Goal: Task Accomplishment & Management: Use online tool/utility

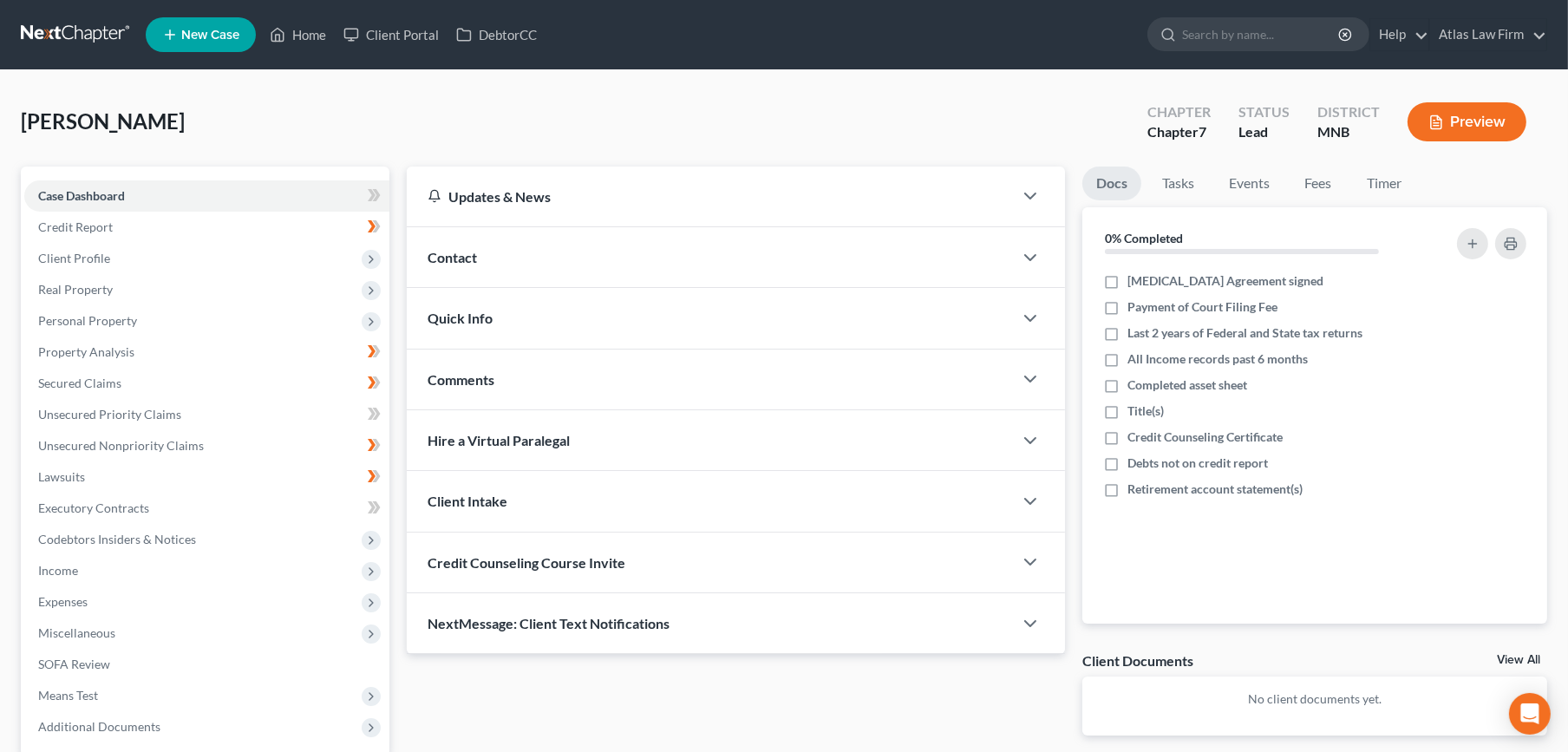
click at [81, 20] on link at bounding box center [76, 34] width 111 height 31
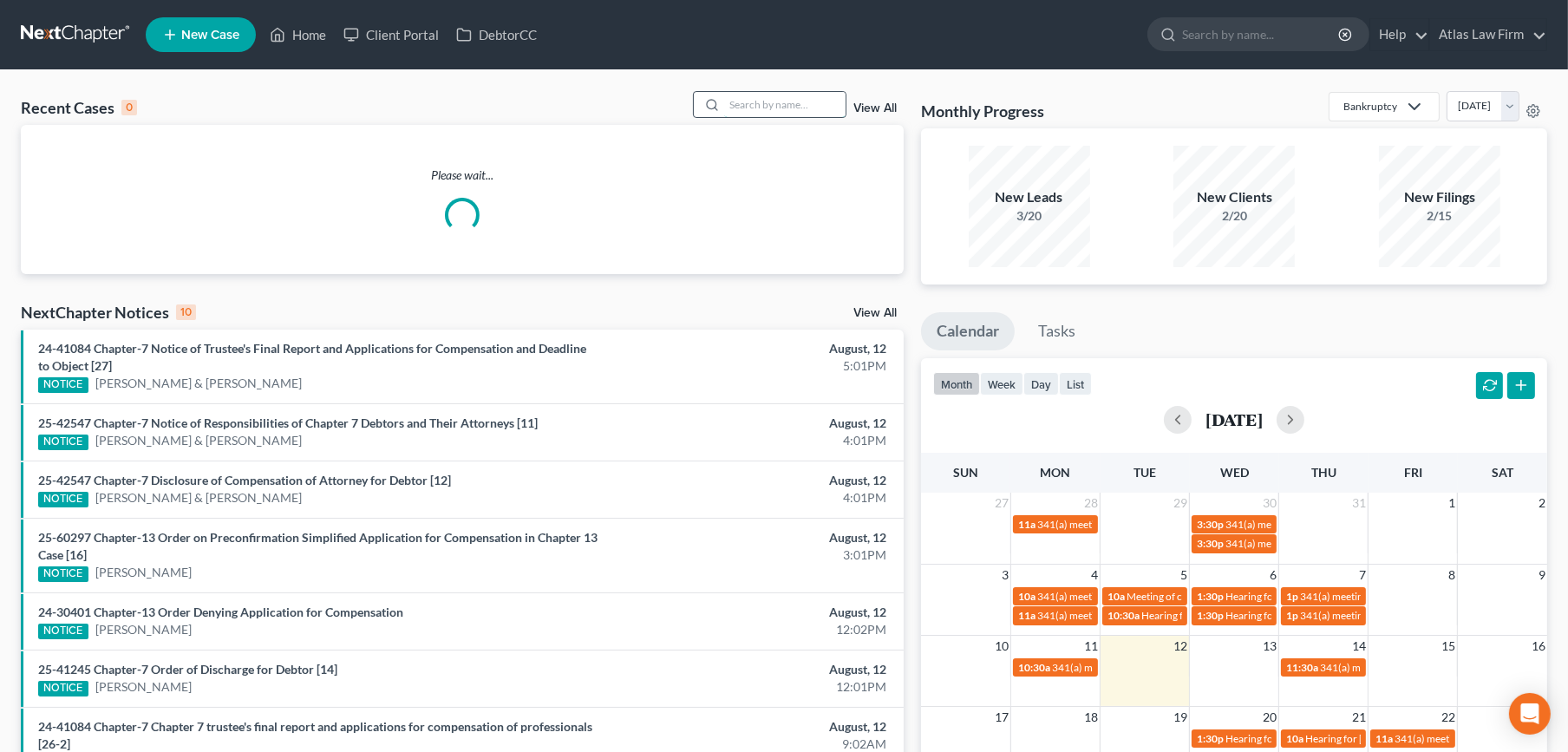
click at [787, 107] on input "search" at bounding box center [784, 104] width 121 height 25
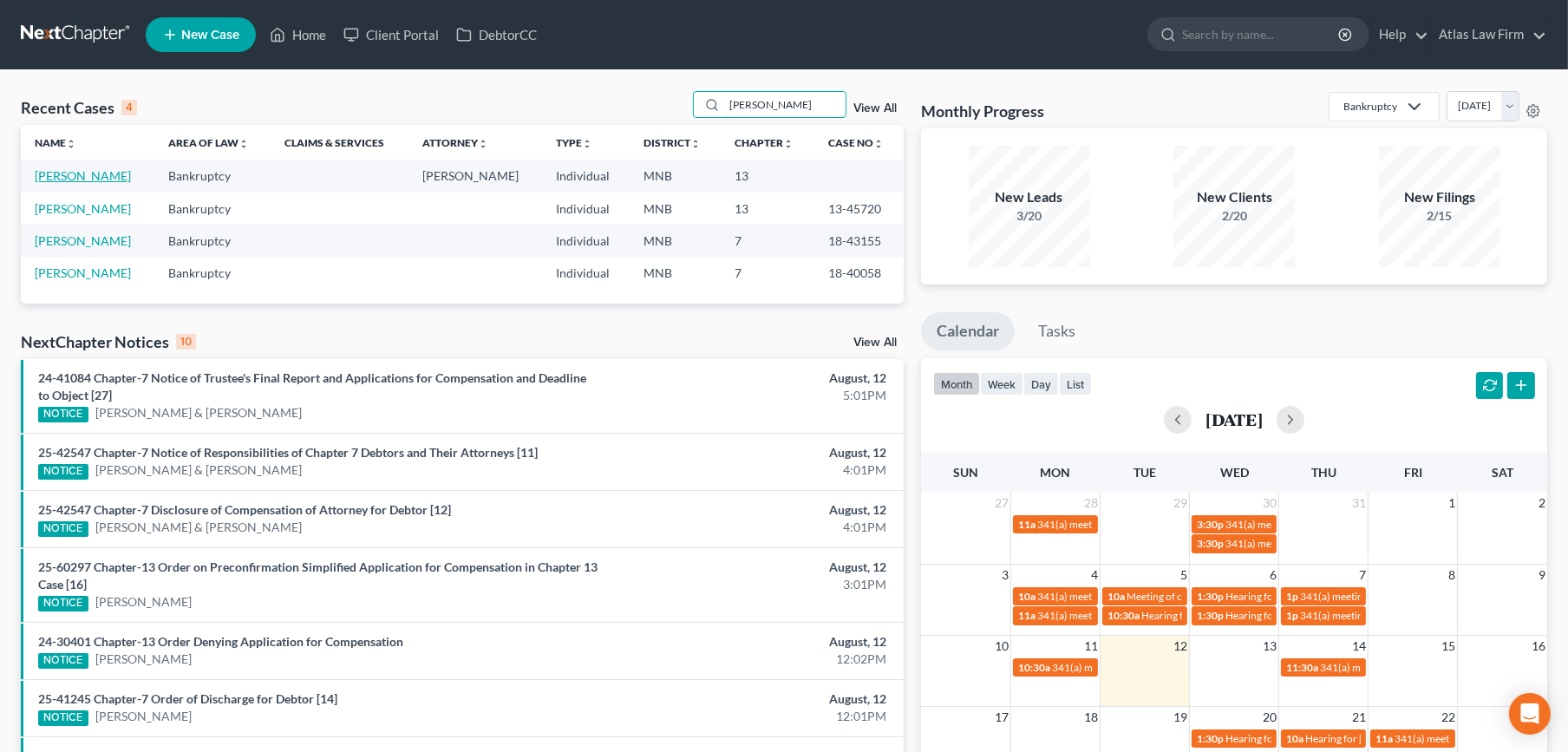
type input "[PERSON_NAME]"
click at [39, 172] on link "[PERSON_NAME]" at bounding box center [83, 176] width 96 height 15
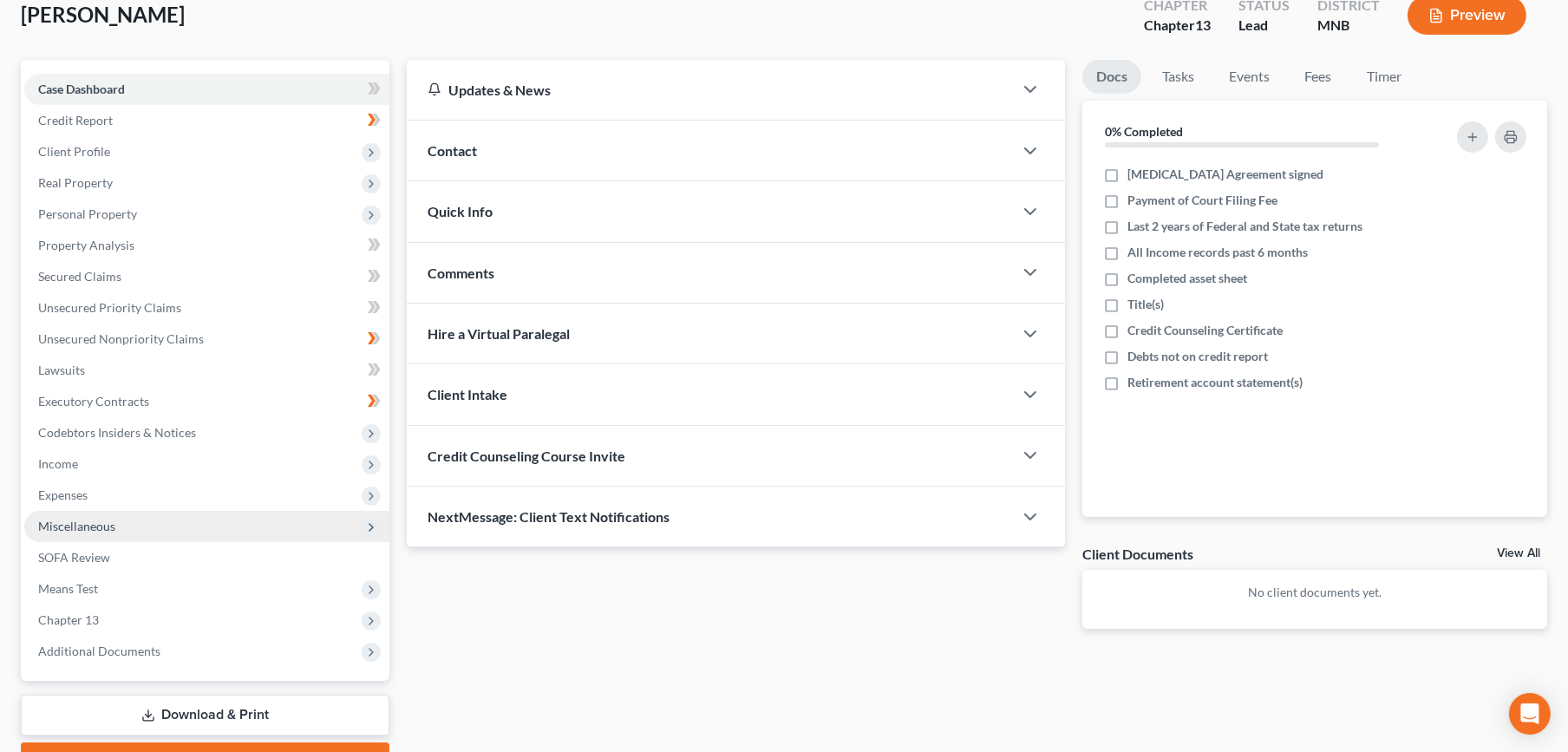
scroll to position [198, 0]
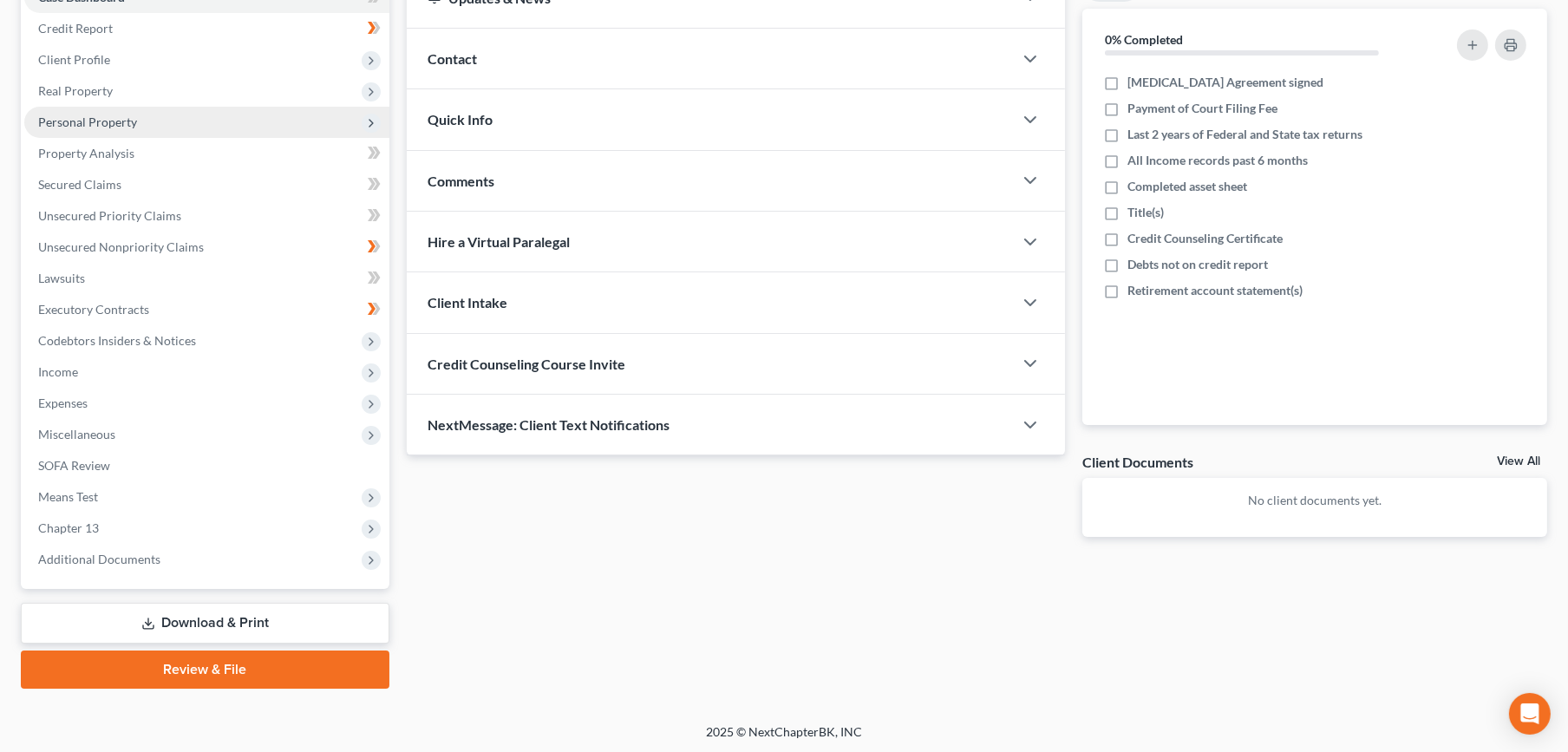
click at [103, 122] on span "Personal Property" at bounding box center [87, 122] width 99 height 15
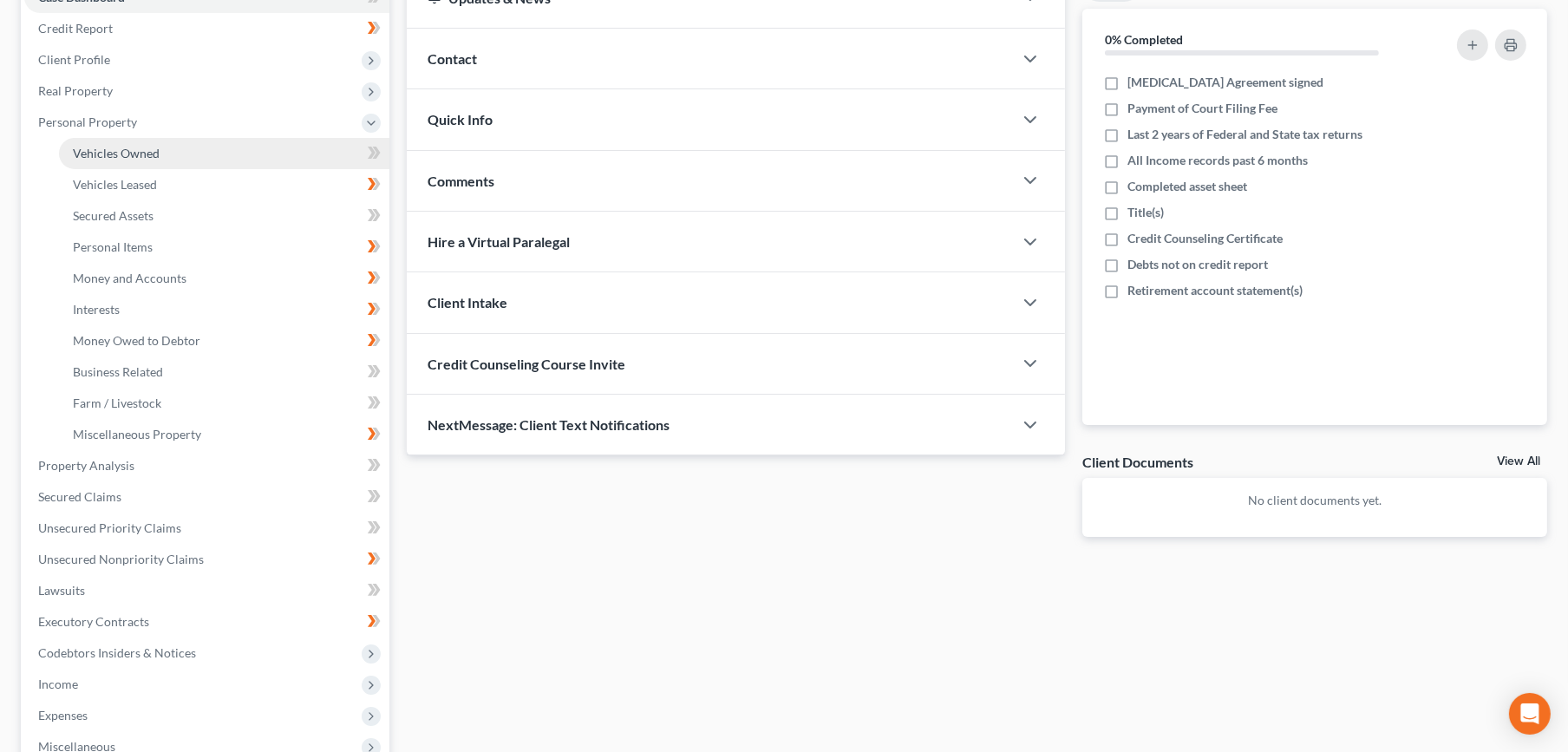
click at [105, 146] on span "Vehicles Owned" at bounding box center [116, 153] width 86 height 15
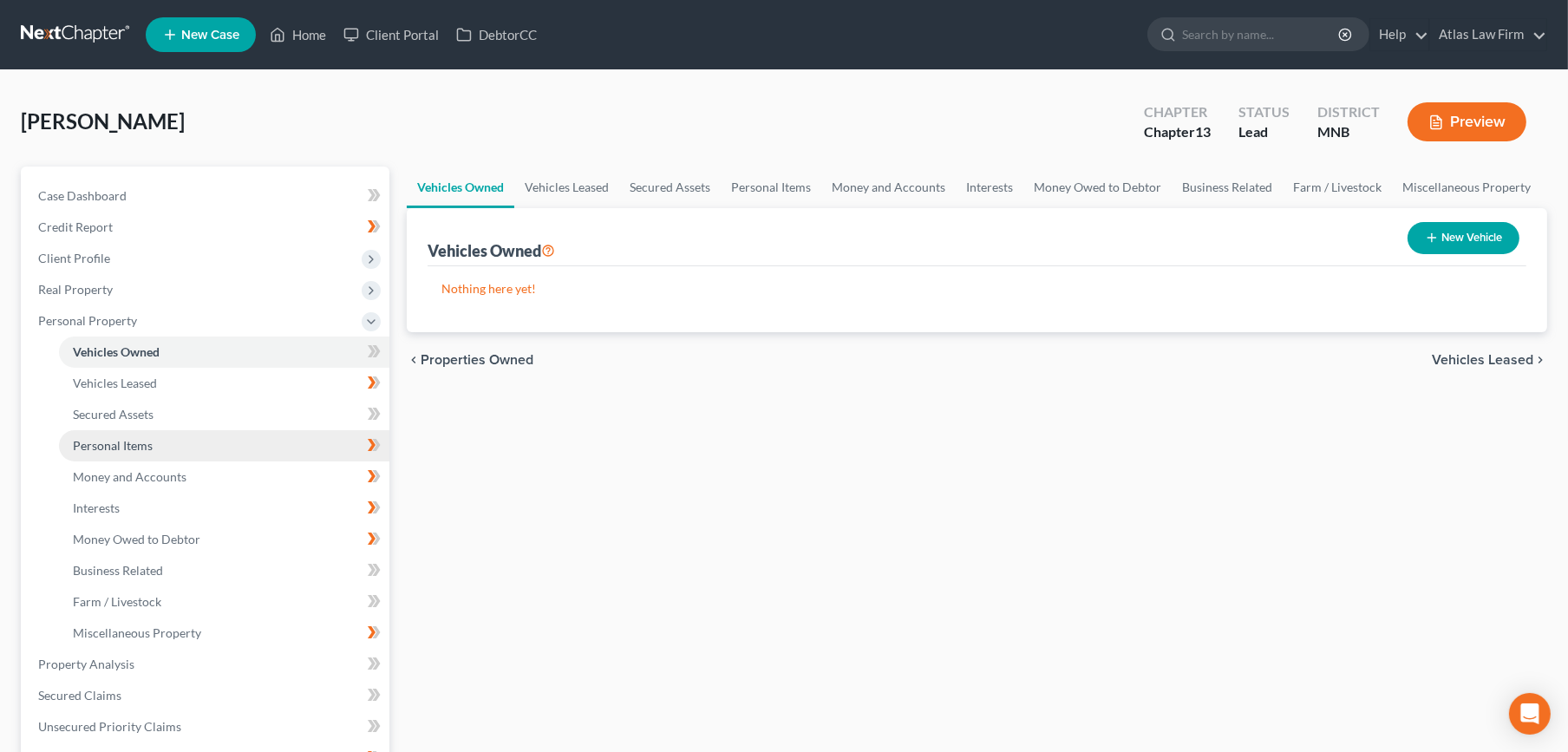
click at [129, 449] on span "Personal Items" at bounding box center [113, 446] width 80 height 15
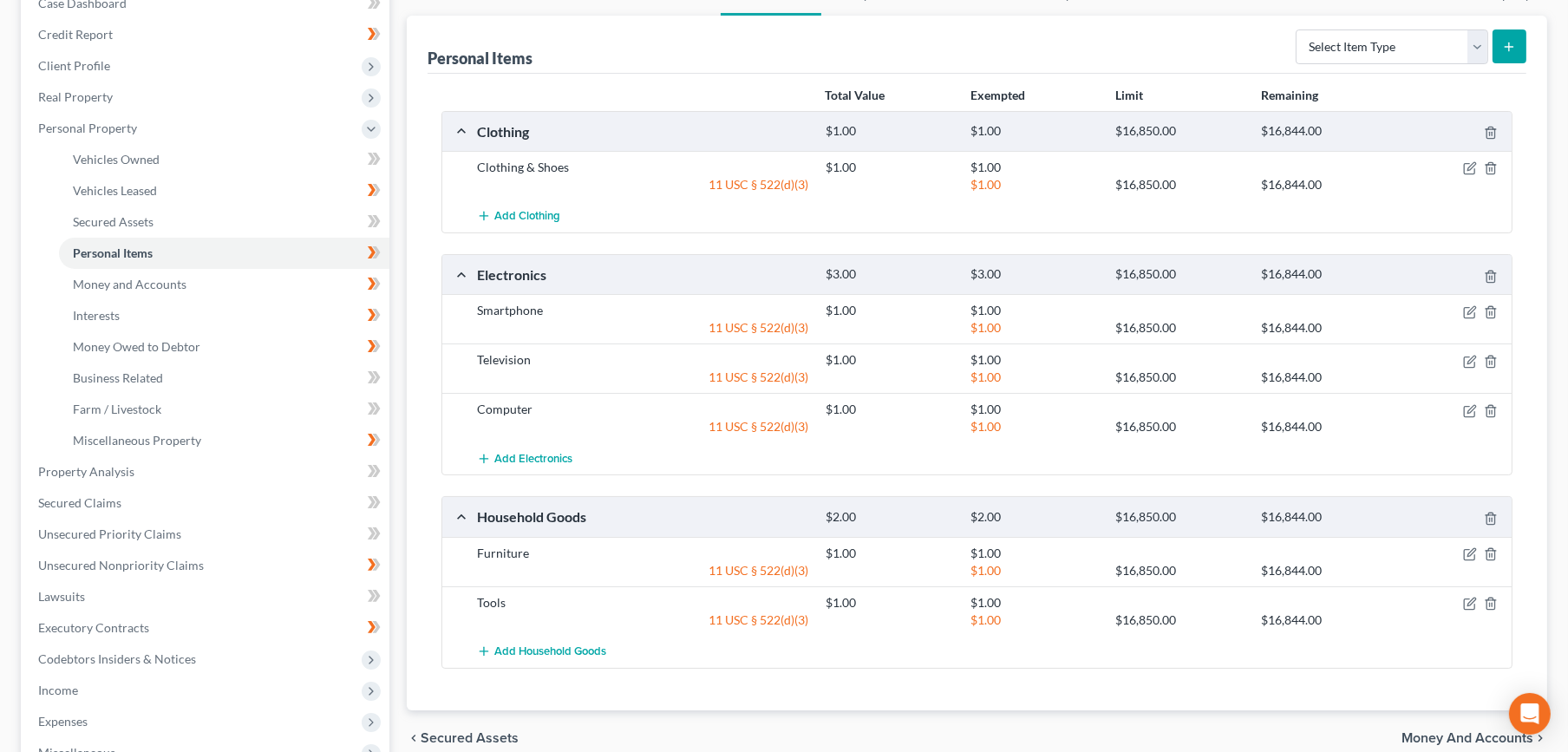
scroll to position [481, 0]
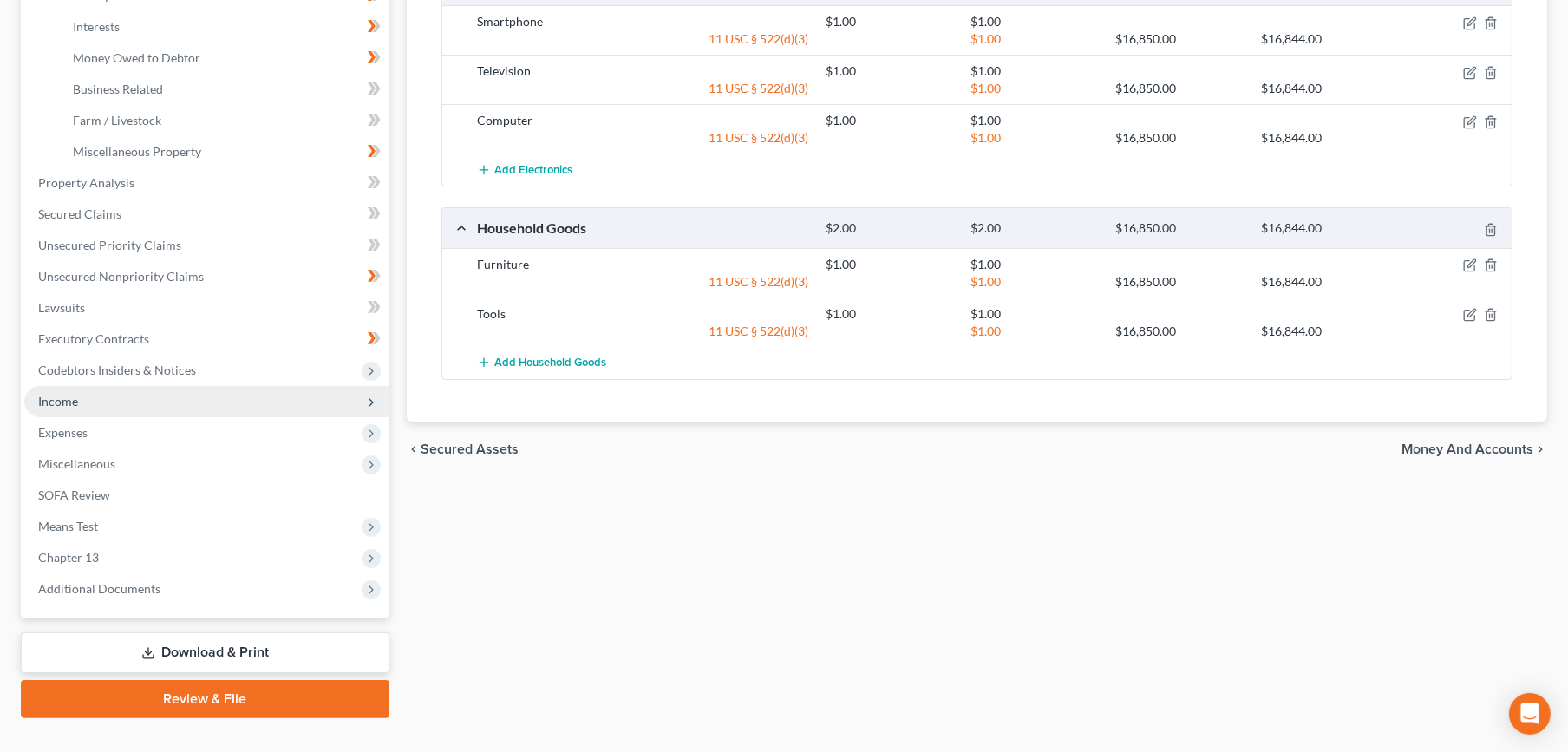
click at [116, 400] on span "Income" at bounding box center [207, 401] width 365 height 31
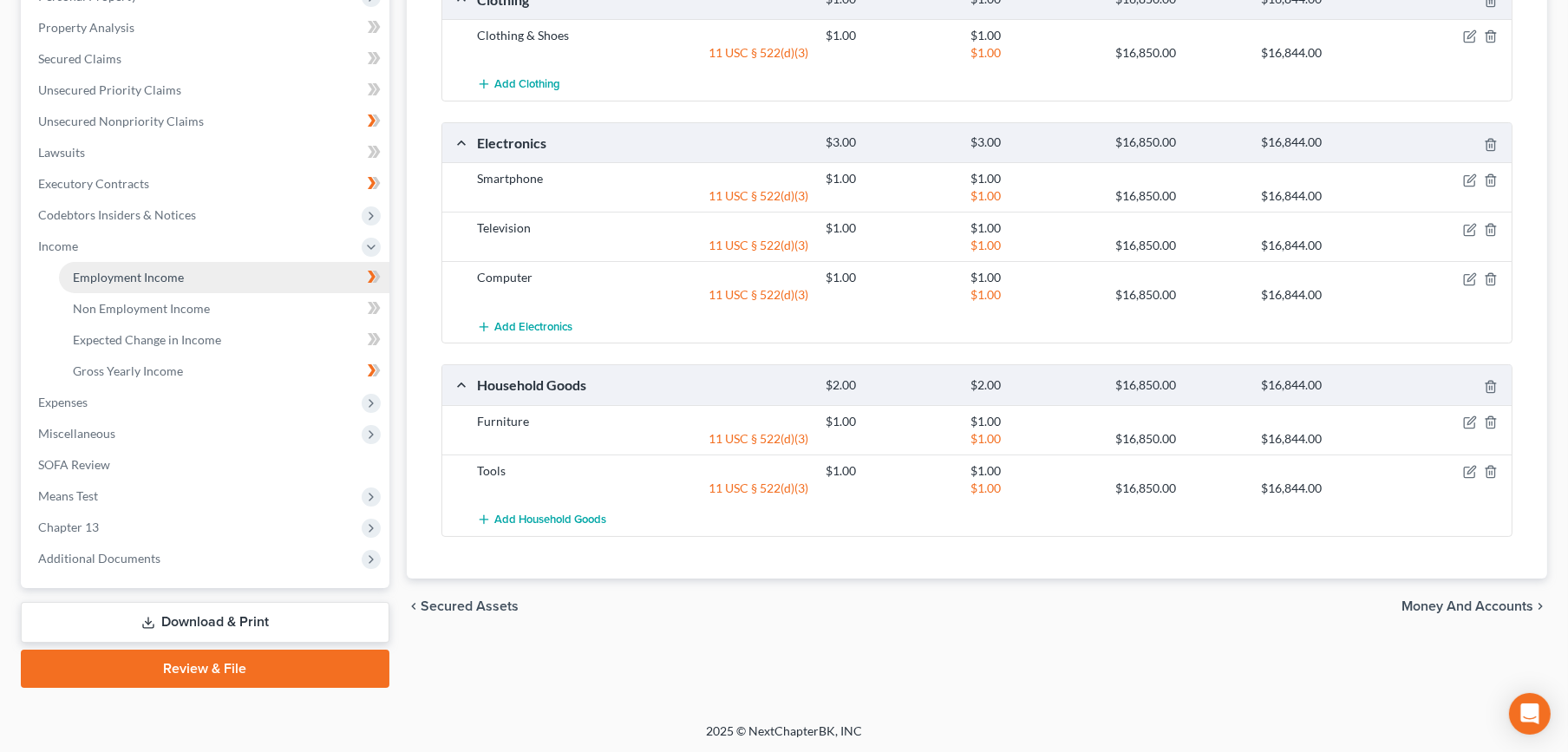
click at [152, 274] on span "Employment Income" at bounding box center [129, 277] width 111 height 15
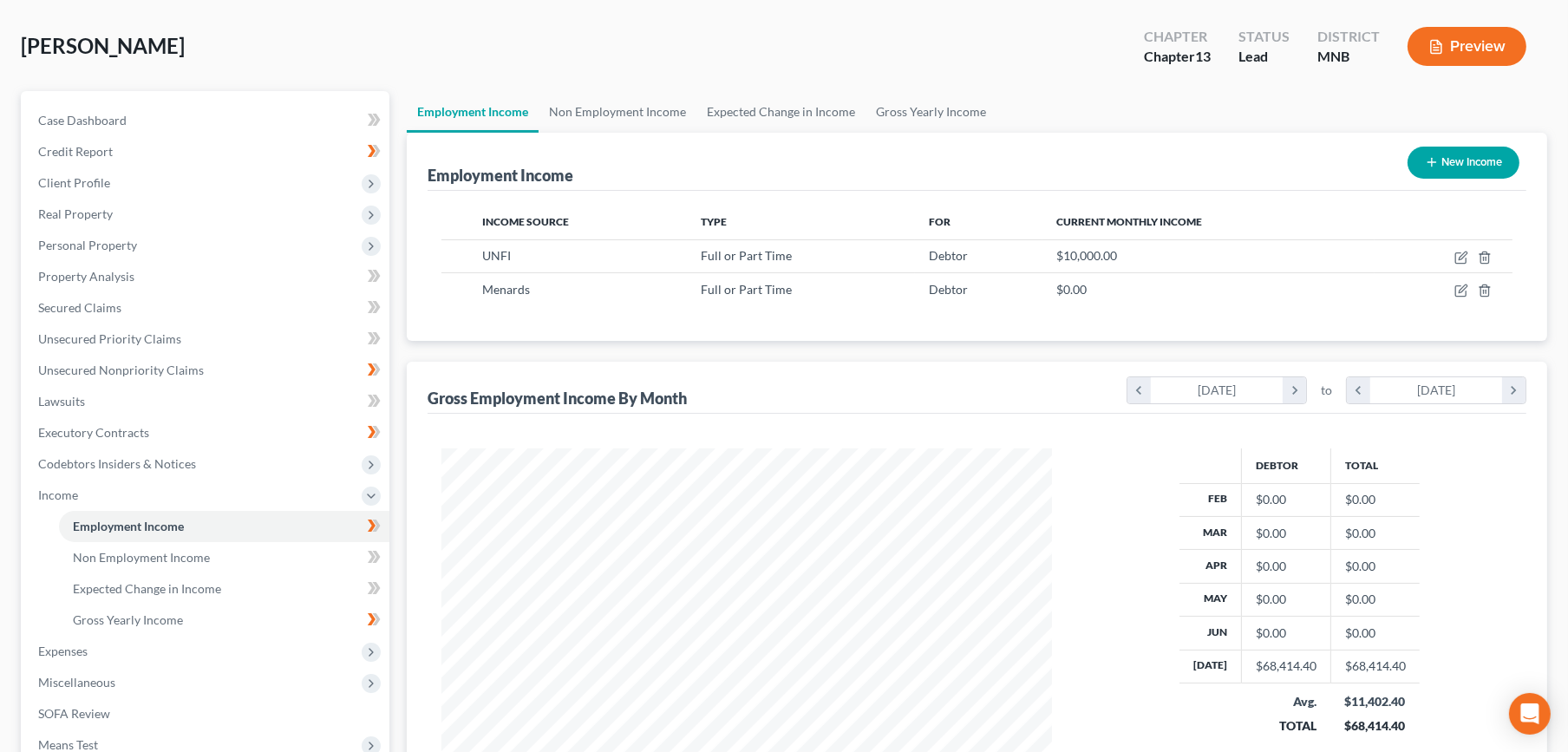
scroll to position [193, 0]
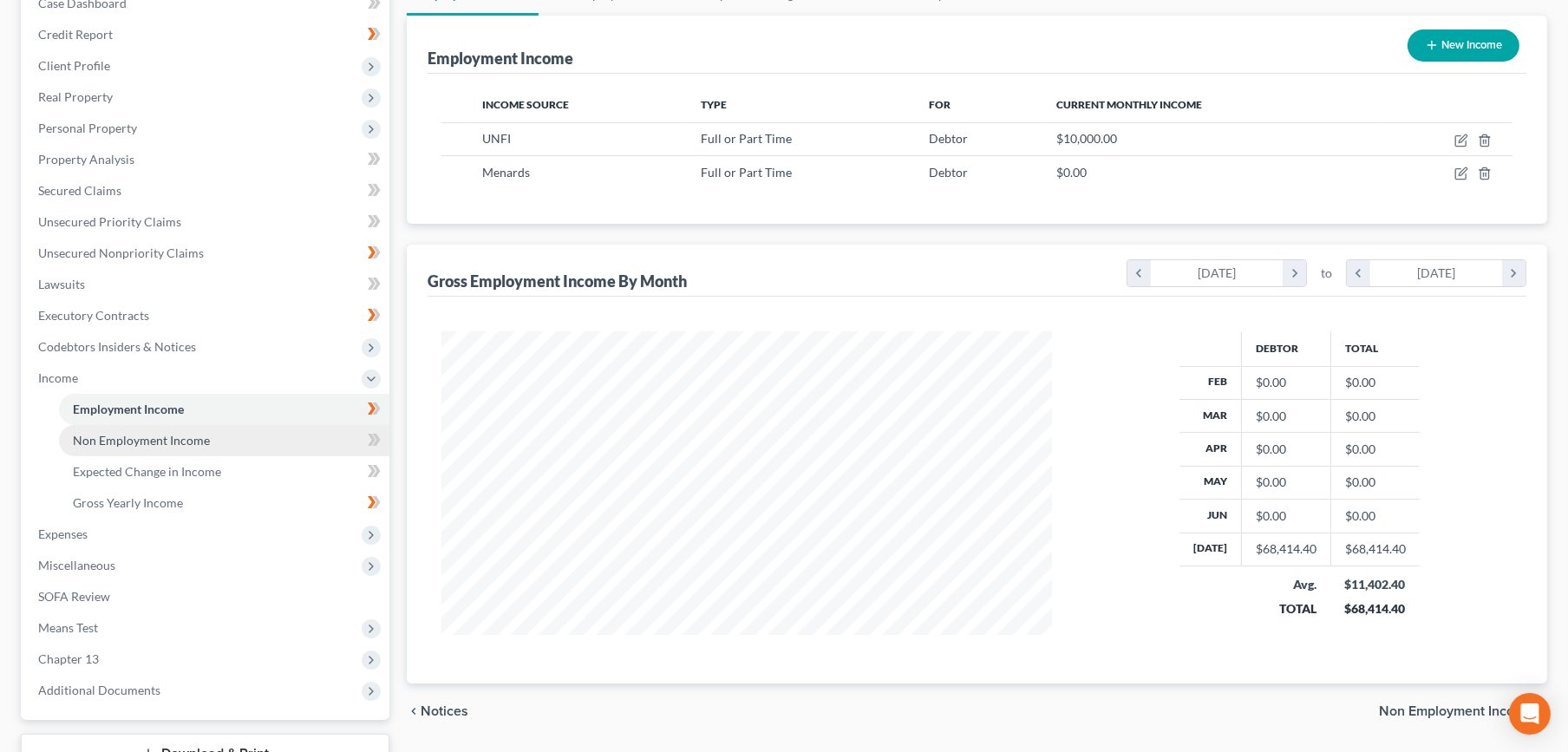
click at [202, 444] on span "Non Employment Income" at bounding box center [142, 441] width 137 height 15
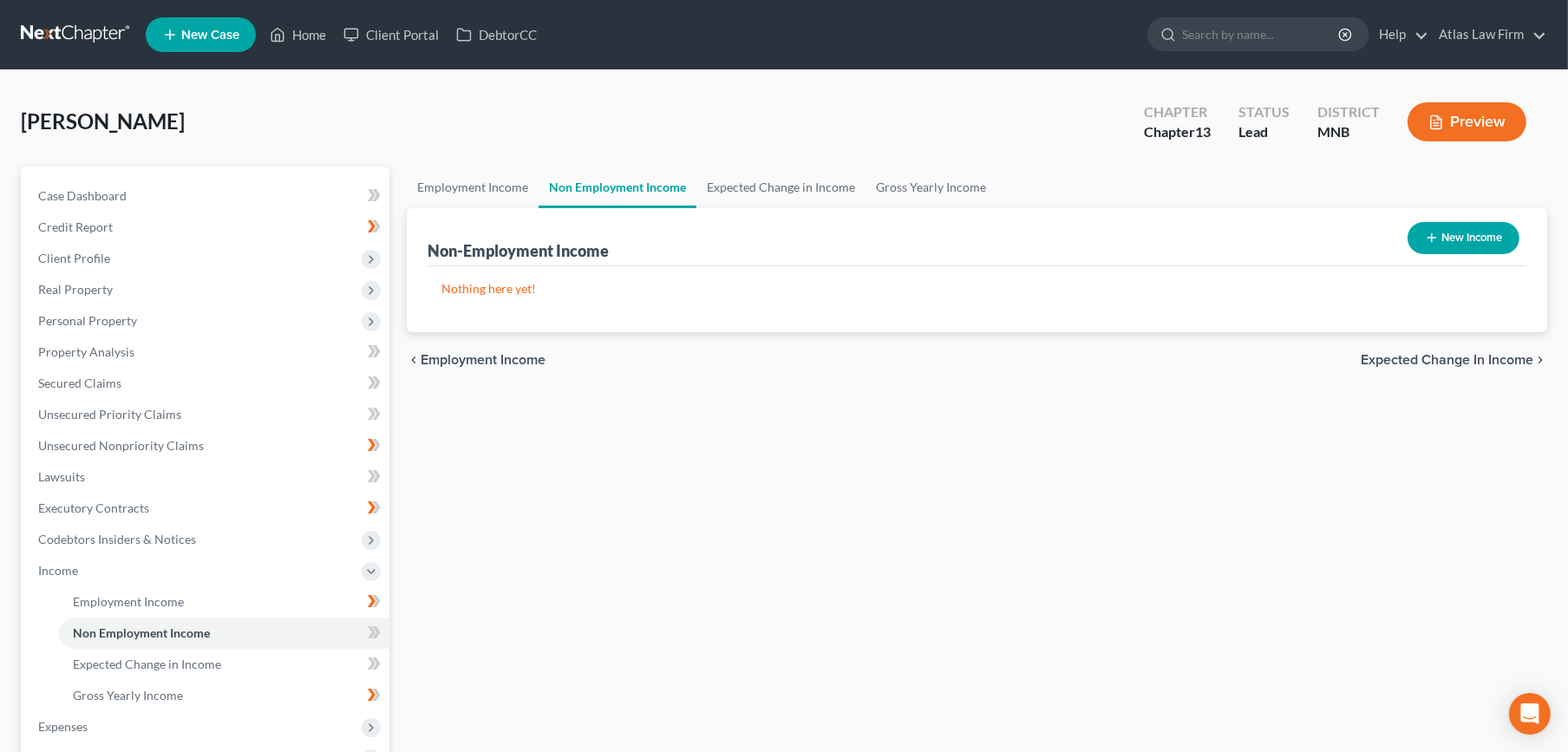
click at [1474, 107] on button "Preview" at bounding box center [1467, 122] width 118 height 39
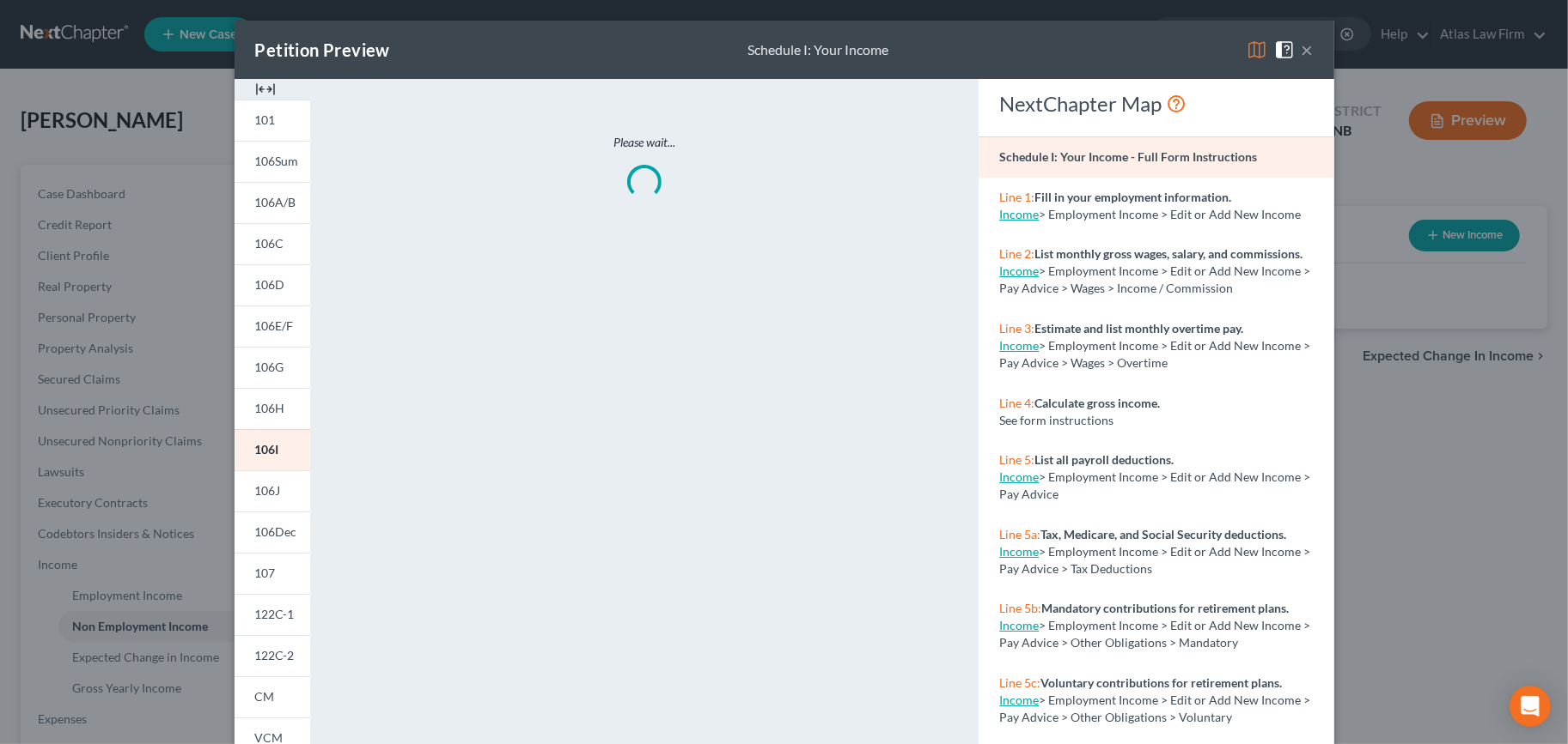
click at [1246, 49] on img at bounding box center [1256, 49] width 20 height 20
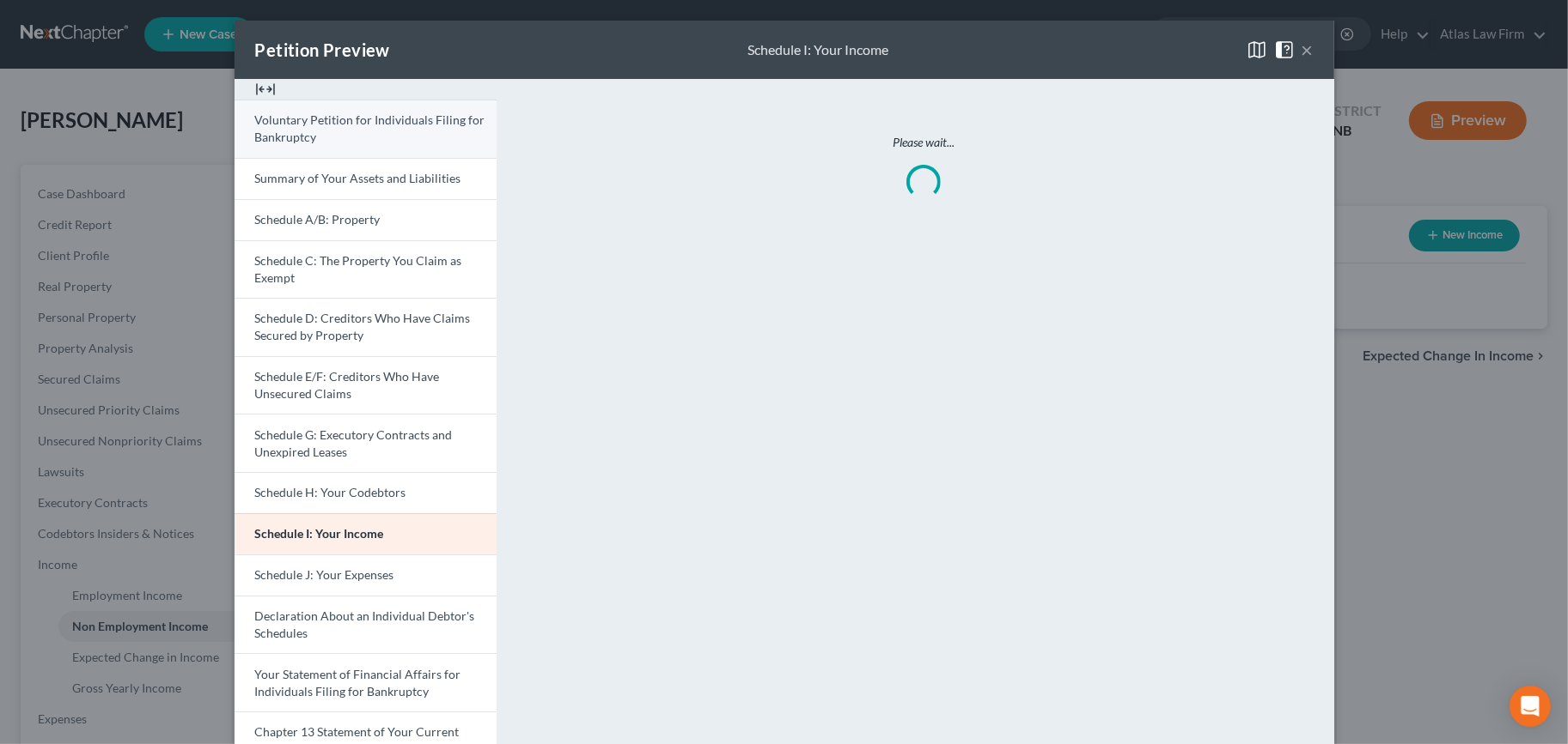
click at [302, 138] on span "Voluntary Petition for Individuals Filing for Bankruptcy" at bounding box center [369, 128] width 230 height 32
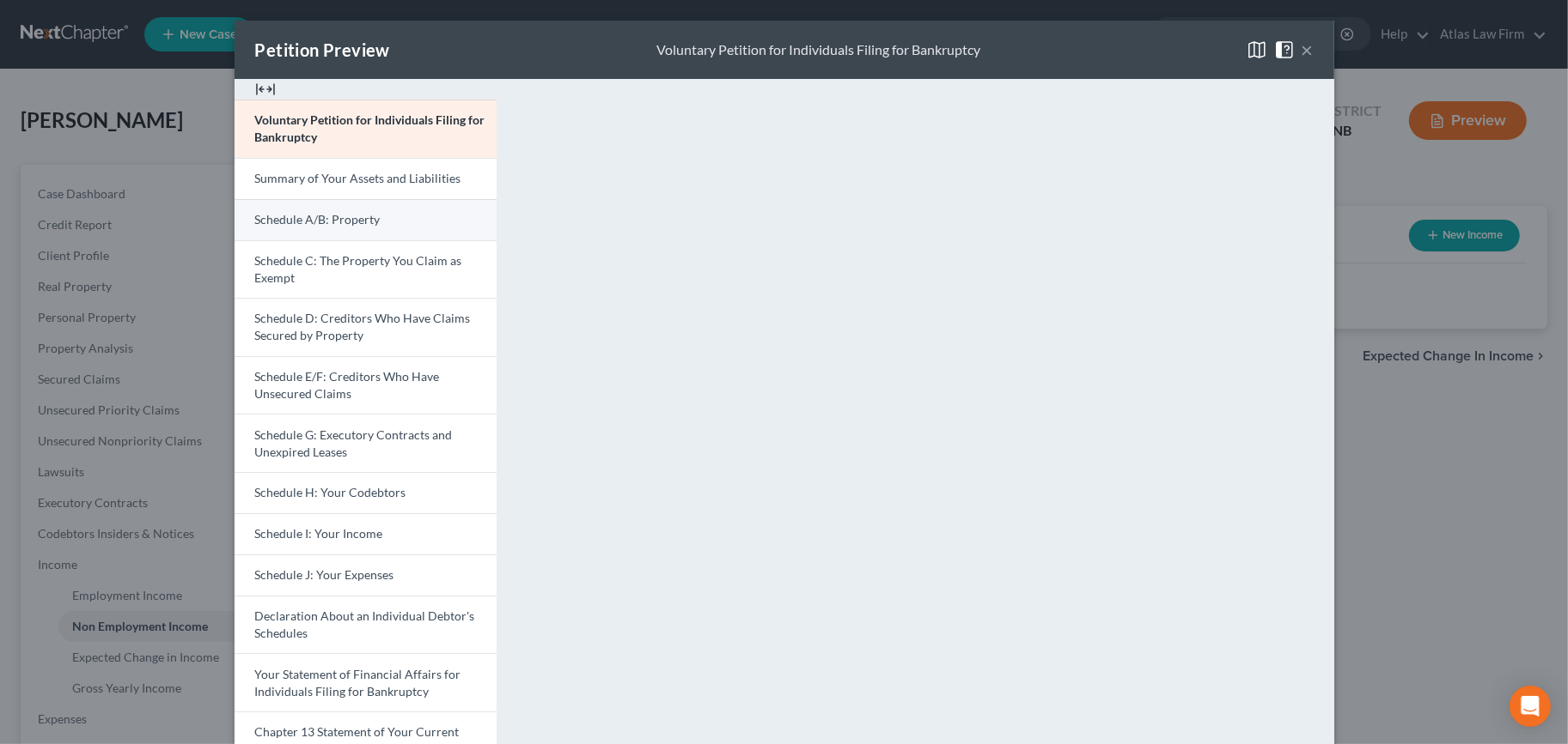
click at [334, 218] on span "Schedule A/B: Property" at bounding box center [317, 219] width 126 height 15
